Goal: Task Accomplishment & Management: Manage account settings

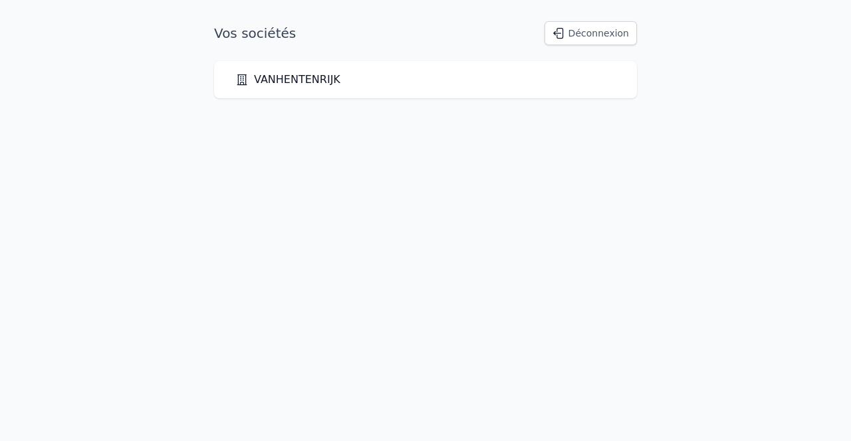
click at [287, 79] on link "VANHENTENRIJK" at bounding box center [287, 80] width 105 height 16
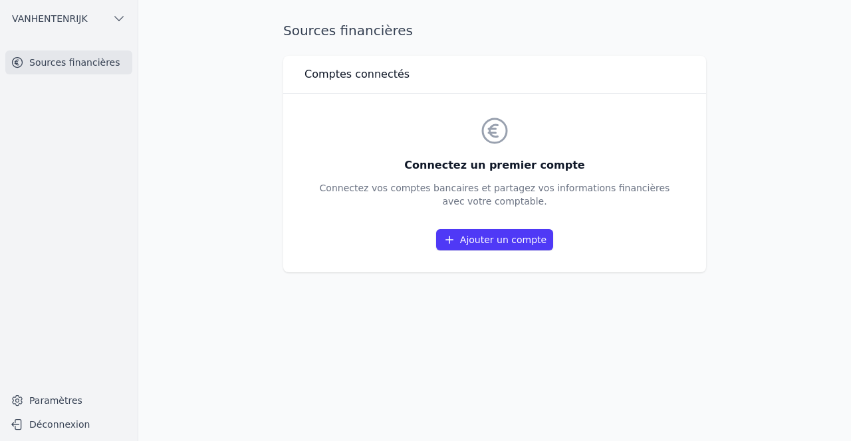
click at [480, 239] on link "Ajouter un compte" at bounding box center [494, 239] width 117 height 21
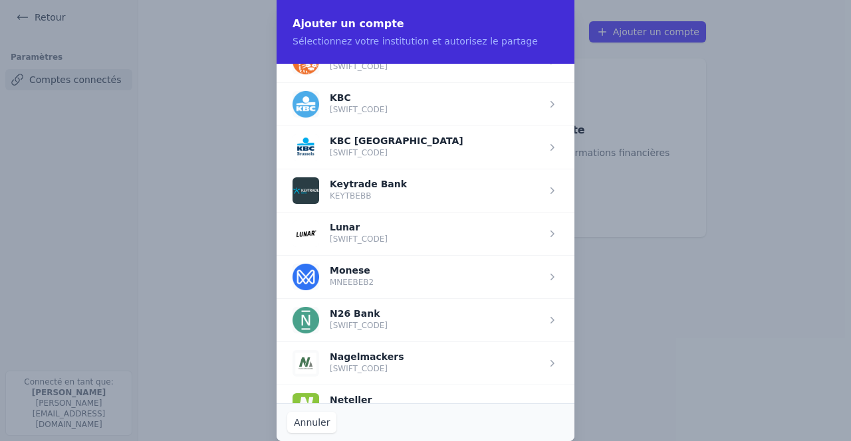
scroll to position [1034, 0]
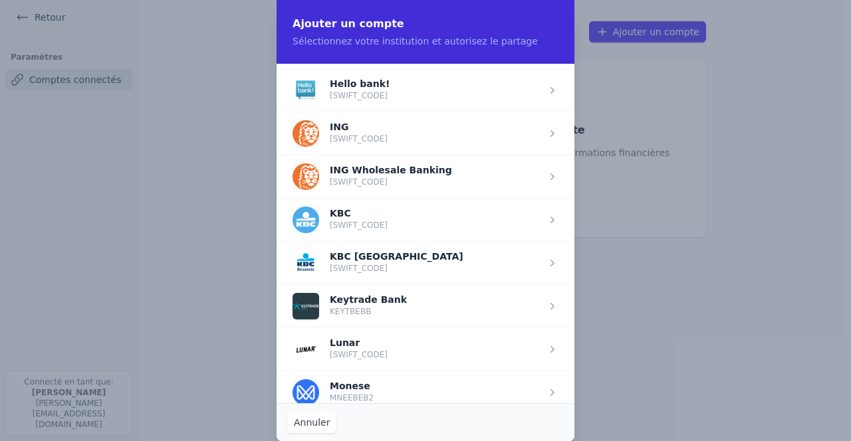
click at [337, 132] on span "button" at bounding box center [425, 133] width 298 height 43
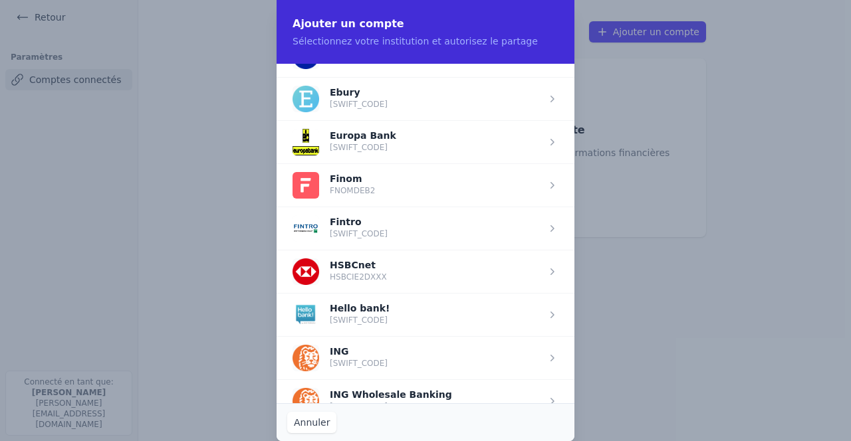
scroll to position [0, 0]
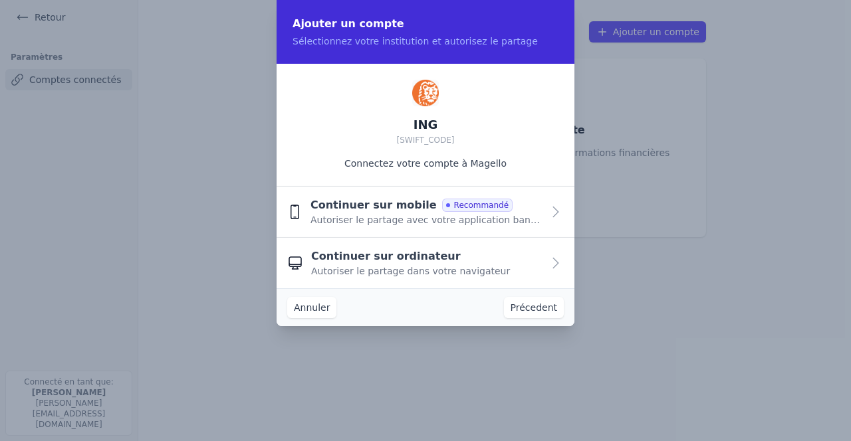
click at [361, 274] on span "Autoriser le partage dans votre navigateur" at bounding box center [410, 271] width 199 height 13
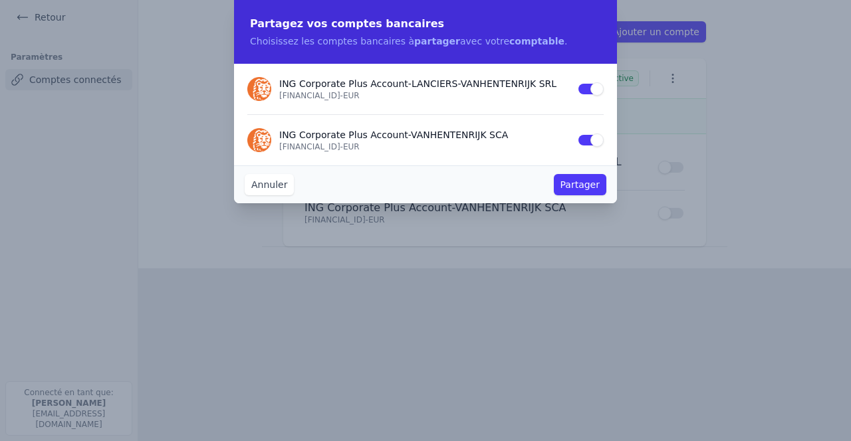
click at [580, 189] on button "Partager" at bounding box center [580, 184] width 53 height 21
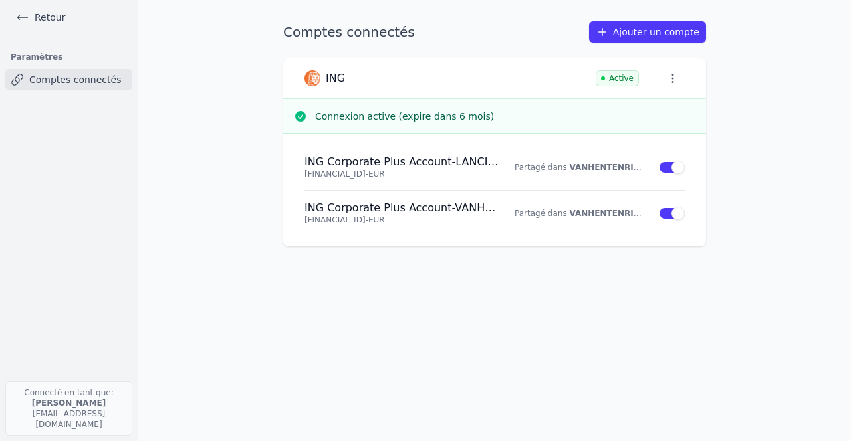
click at [40, 19] on link "Retour" at bounding box center [41, 17] width 60 height 19
